Goal: Information Seeking & Learning: Learn about a topic

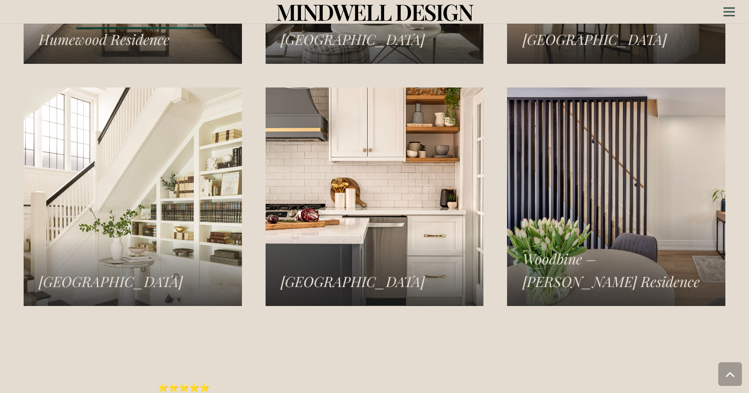
scroll to position [1509, 0]
click at [349, 167] on link "Williamsburg Residence" at bounding box center [375, 196] width 218 height 218
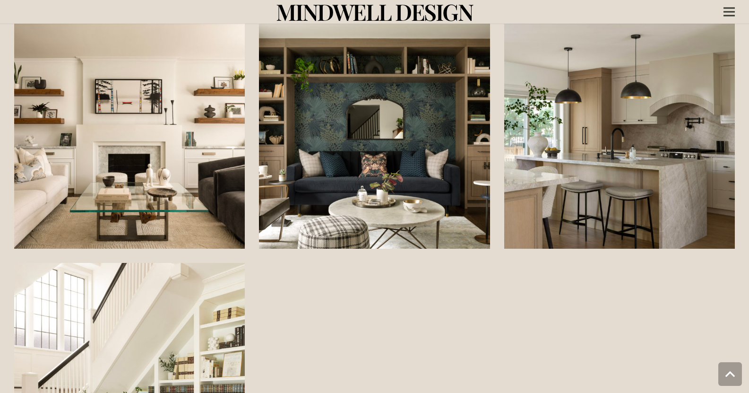
scroll to position [1056, 0]
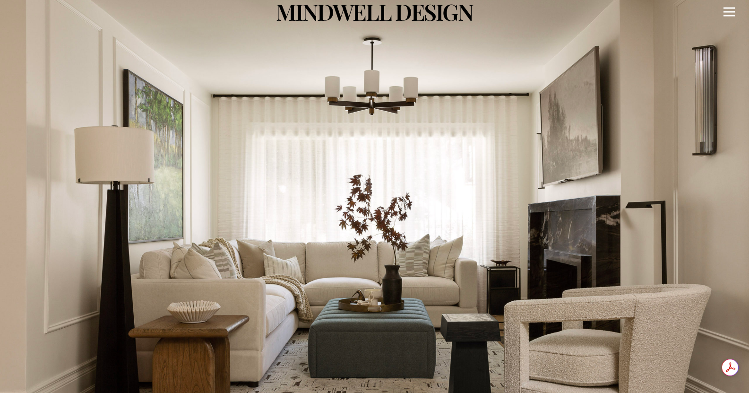
click at [729, 11] on icon "Menu" at bounding box center [729, 11] width 11 height 1
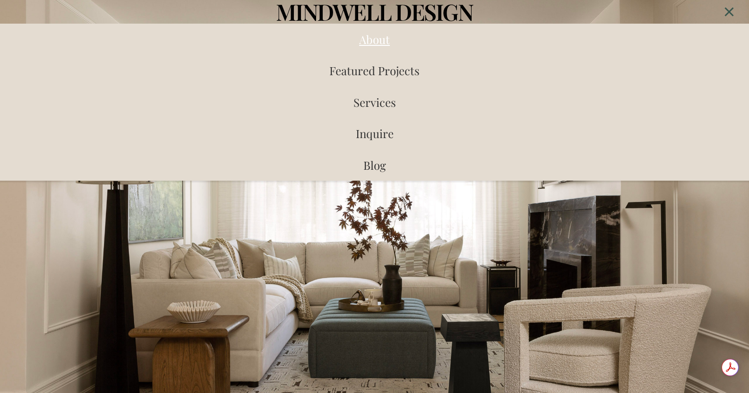
click at [383, 36] on span "About" at bounding box center [374, 39] width 31 height 15
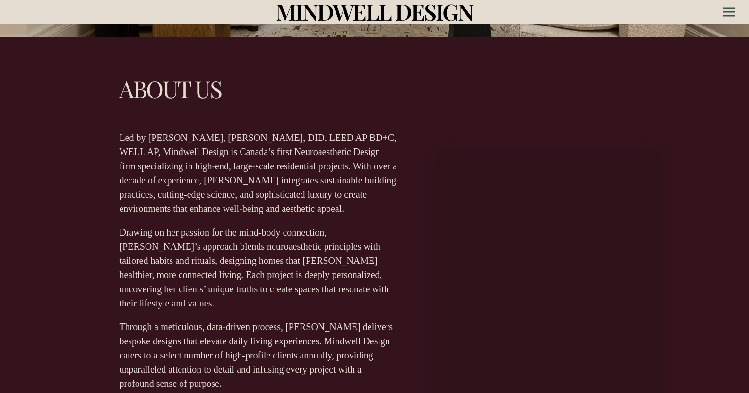
scroll to position [369, 0]
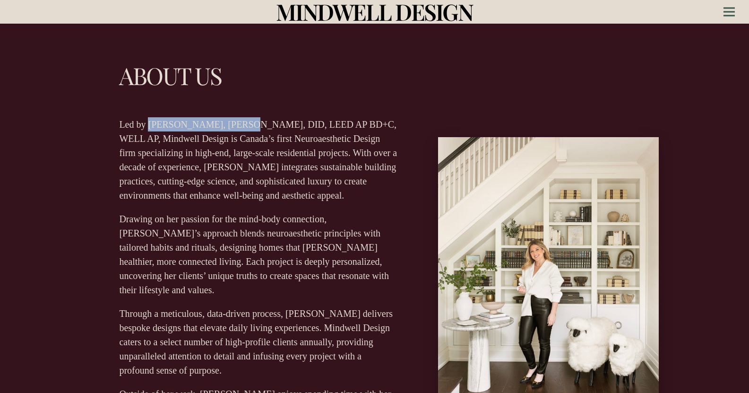
drag, startPoint x: 148, startPoint y: 125, endPoint x: 235, endPoint y: 123, distance: 87.0
click at [235, 123] on p "Led by [PERSON_NAME], [PERSON_NAME], DID, LEED AP BD+C, WELL AP, Mindwell Desig…" at bounding box center [258, 159] width 278 height 85
copy p "Gabrielle Kozhukh-Joo"
